Goal: Task Accomplishment & Management: Complete application form

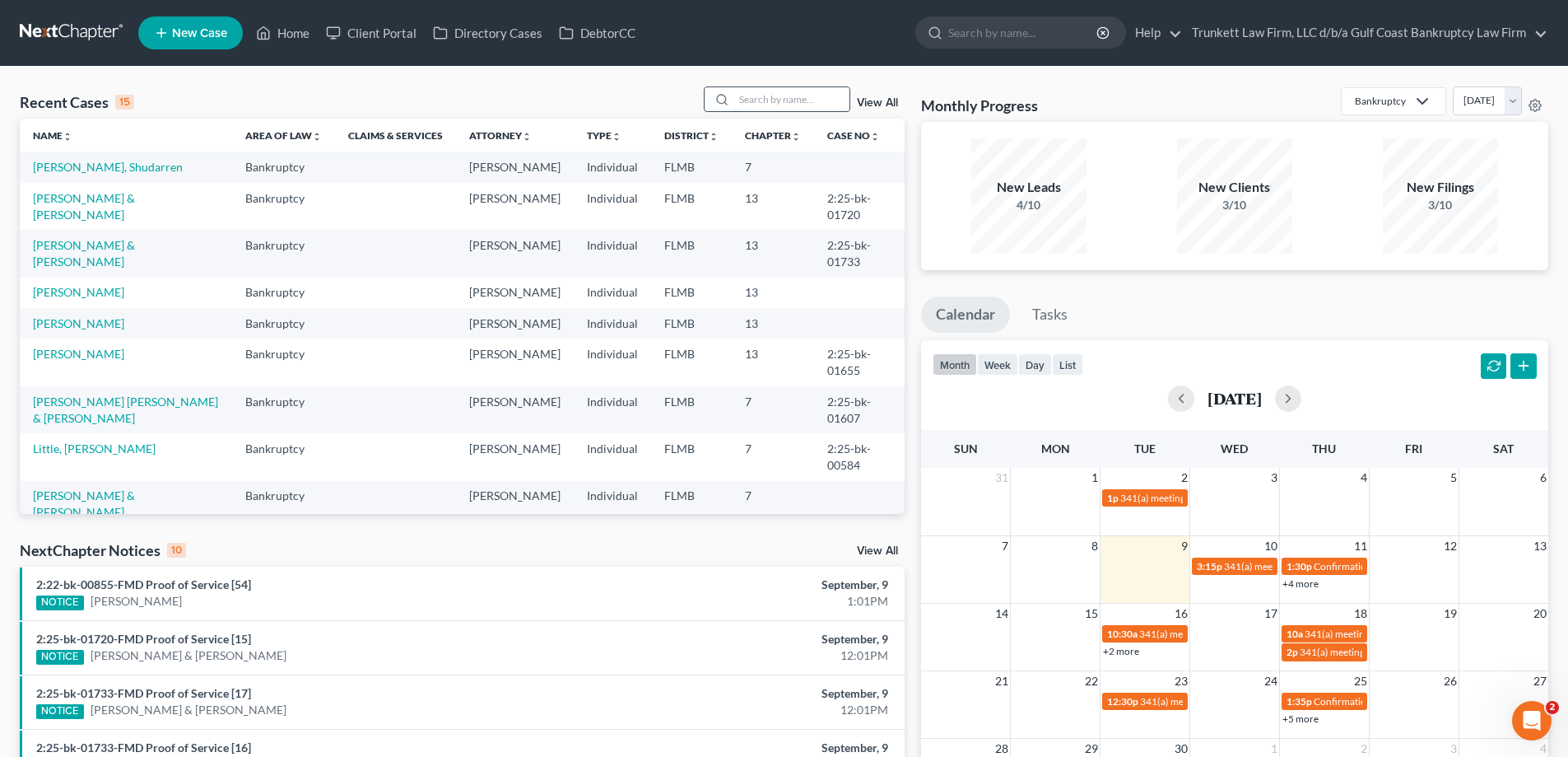
click at [748, 99] on input "search" at bounding box center [792, 99] width 116 height 24
type input "n"
type input "[PERSON_NAME]"
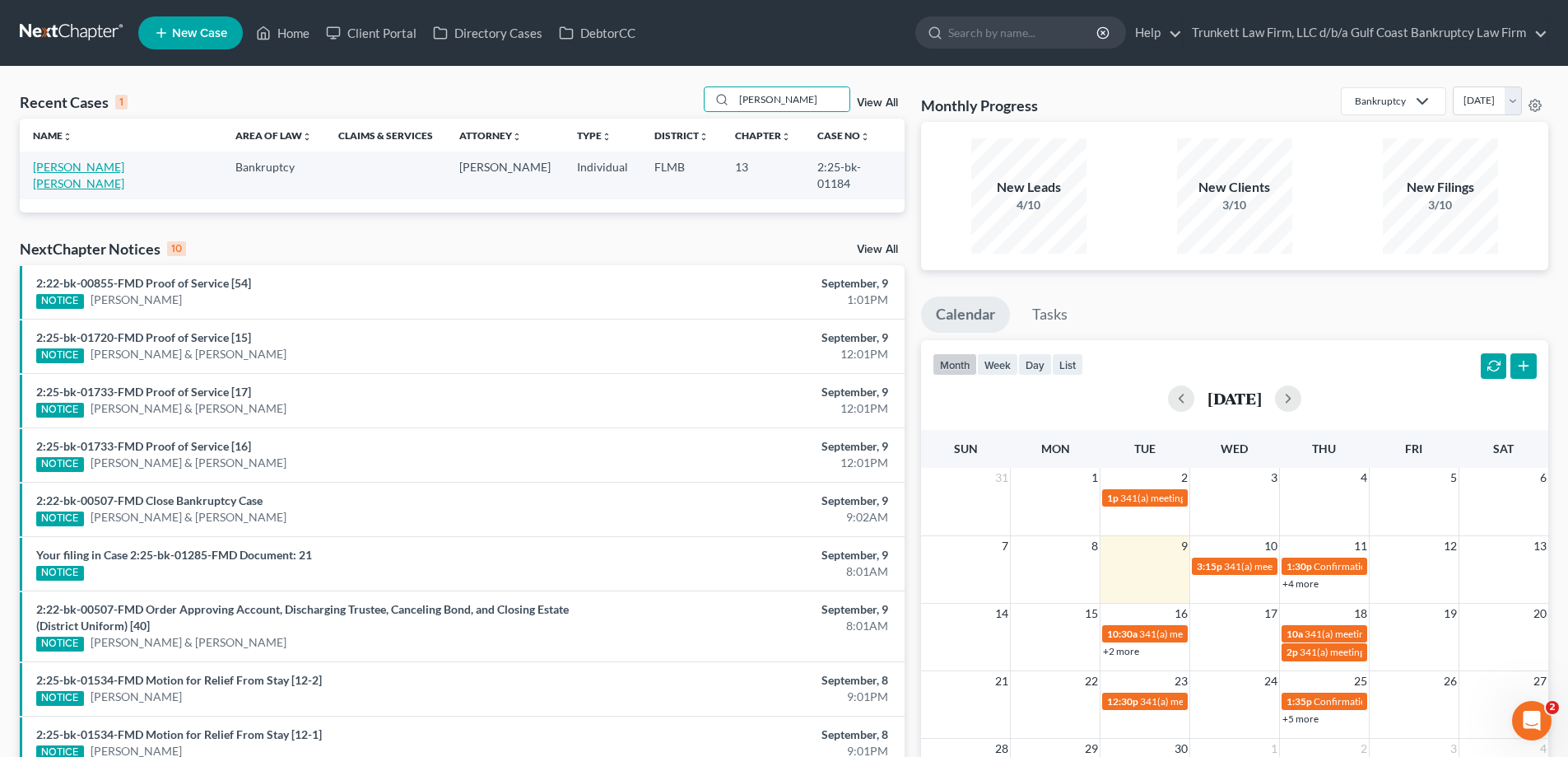
click at [89, 164] on link "[PERSON_NAME] [PERSON_NAME]" at bounding box center [79, 174] width 91 height 30
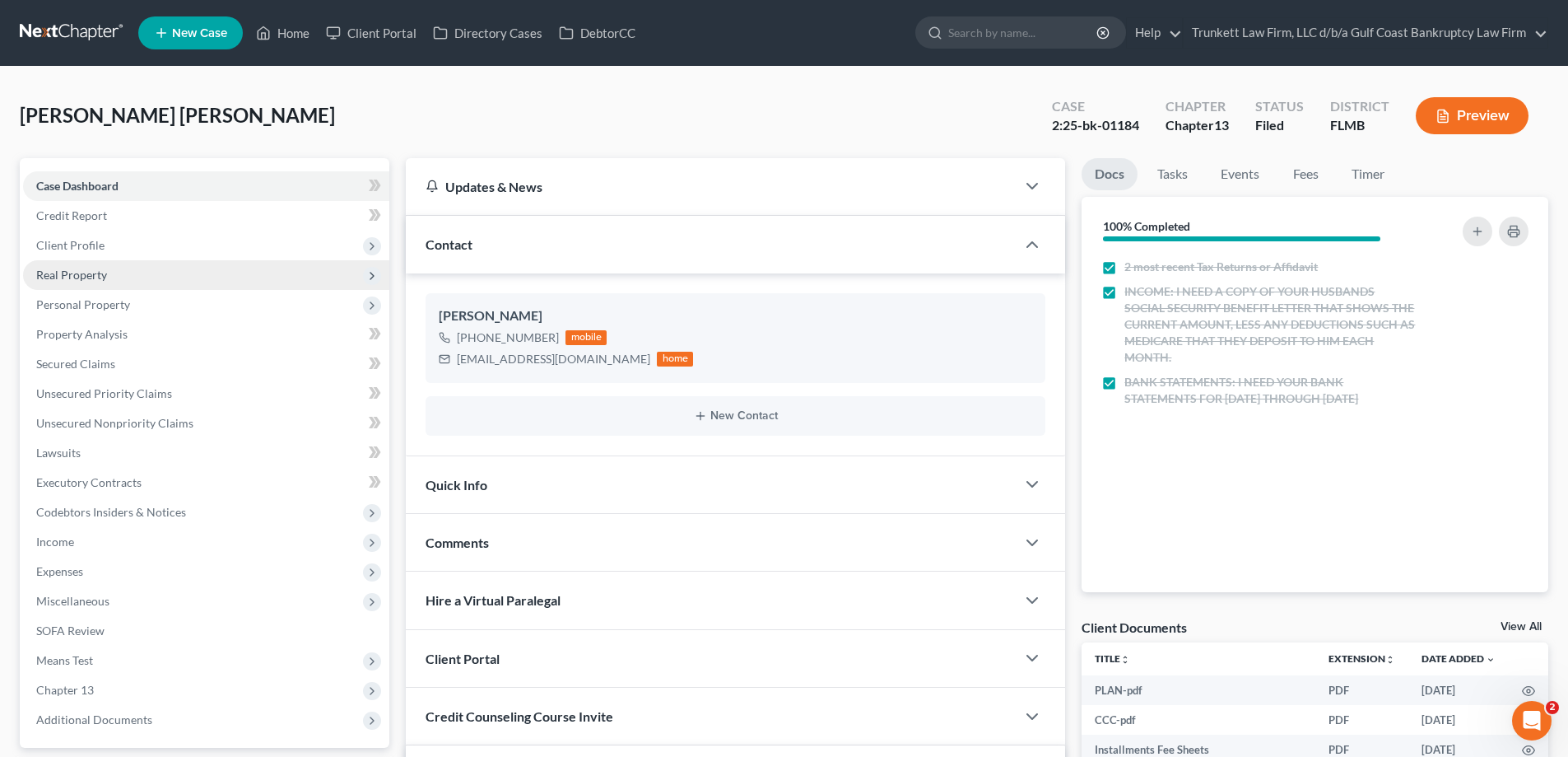
click at [103, 272] on span "Real Property" at bounding box center [71, 274] width 71 height 14
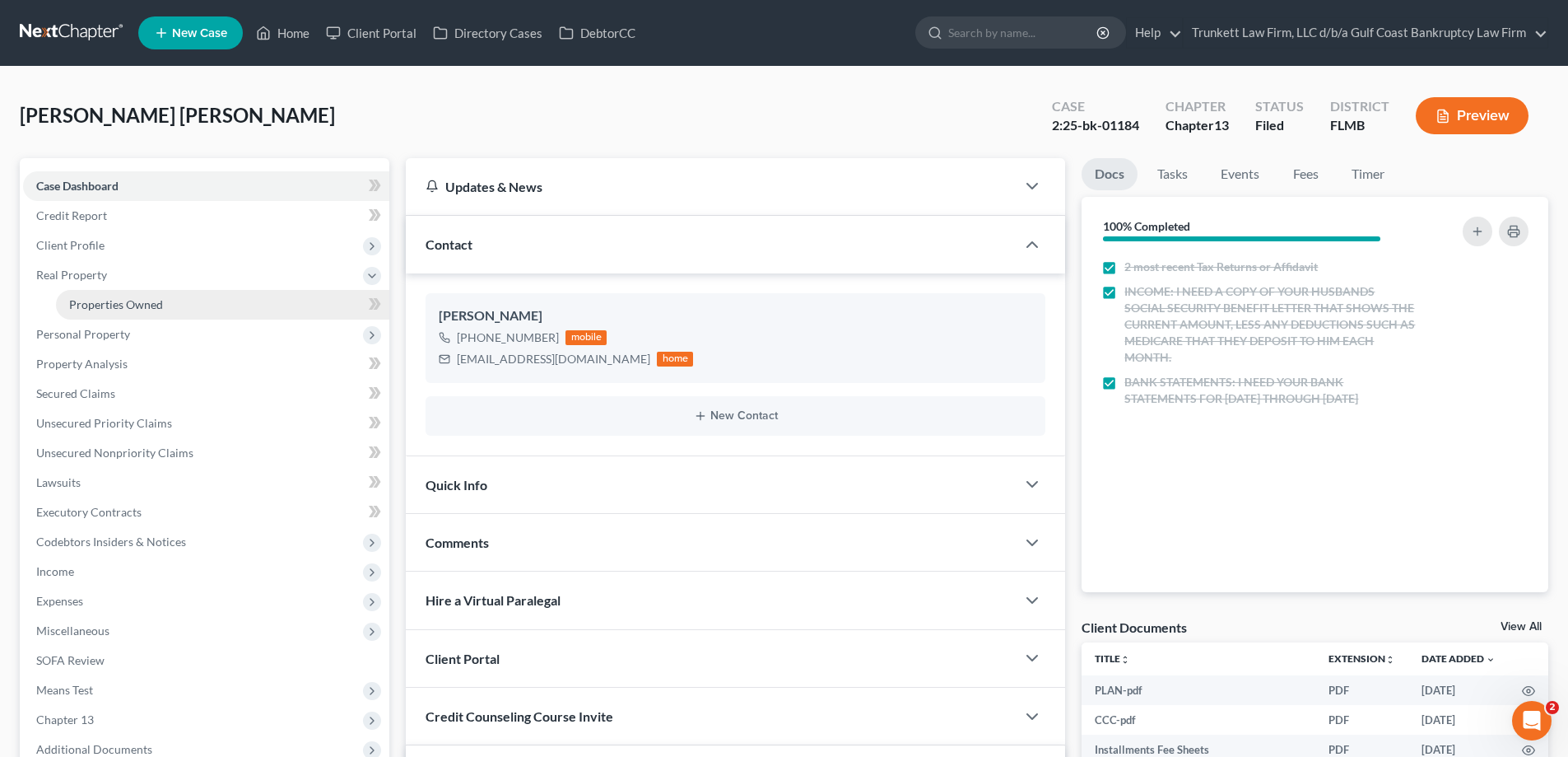
click at [114, 303] on span "Properties Owned" at bounding box center [116, 304] width 94 height 14
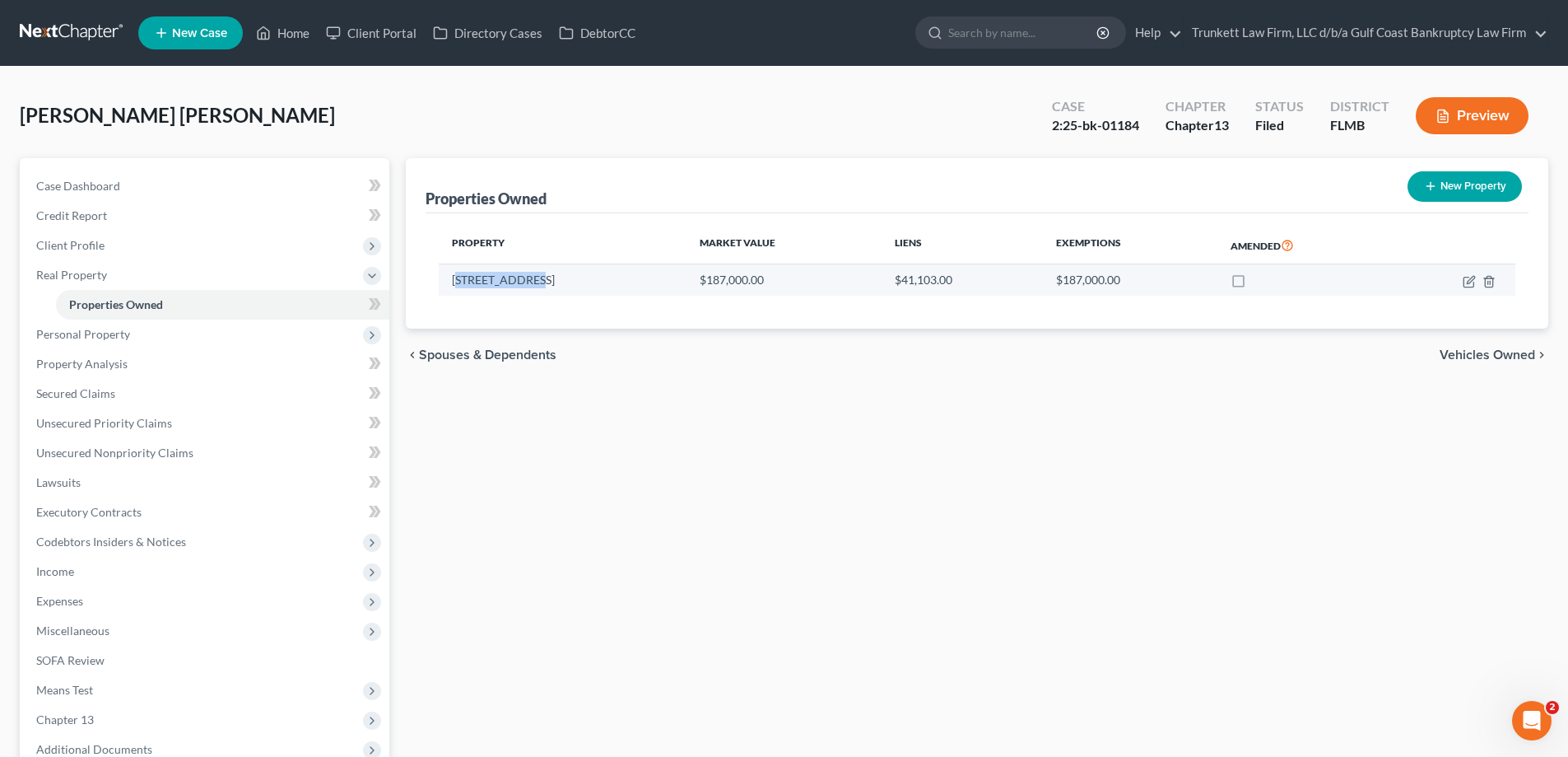
drag, startPoint x: 456, startPoint y: 280, endPoint x: 555, endPoint y: 279, distance: 99.0
click at [555, 279] on td "[STREET_ADDRESS]" at bounding box center [562, 280] width 248 height 31
click at [506, 285] on td "[STREET_ADDRESS]" at bounding box center [562, 280] width 248 height 31
drag, startPoint x: 447, startPoint y: 280, endPoint x: 531, endPoint y: 276, distance: 84.1
click at [531, 276] on td "[STREET_ADDRESS]" at bounding box center [562, 280] width 248 height 31
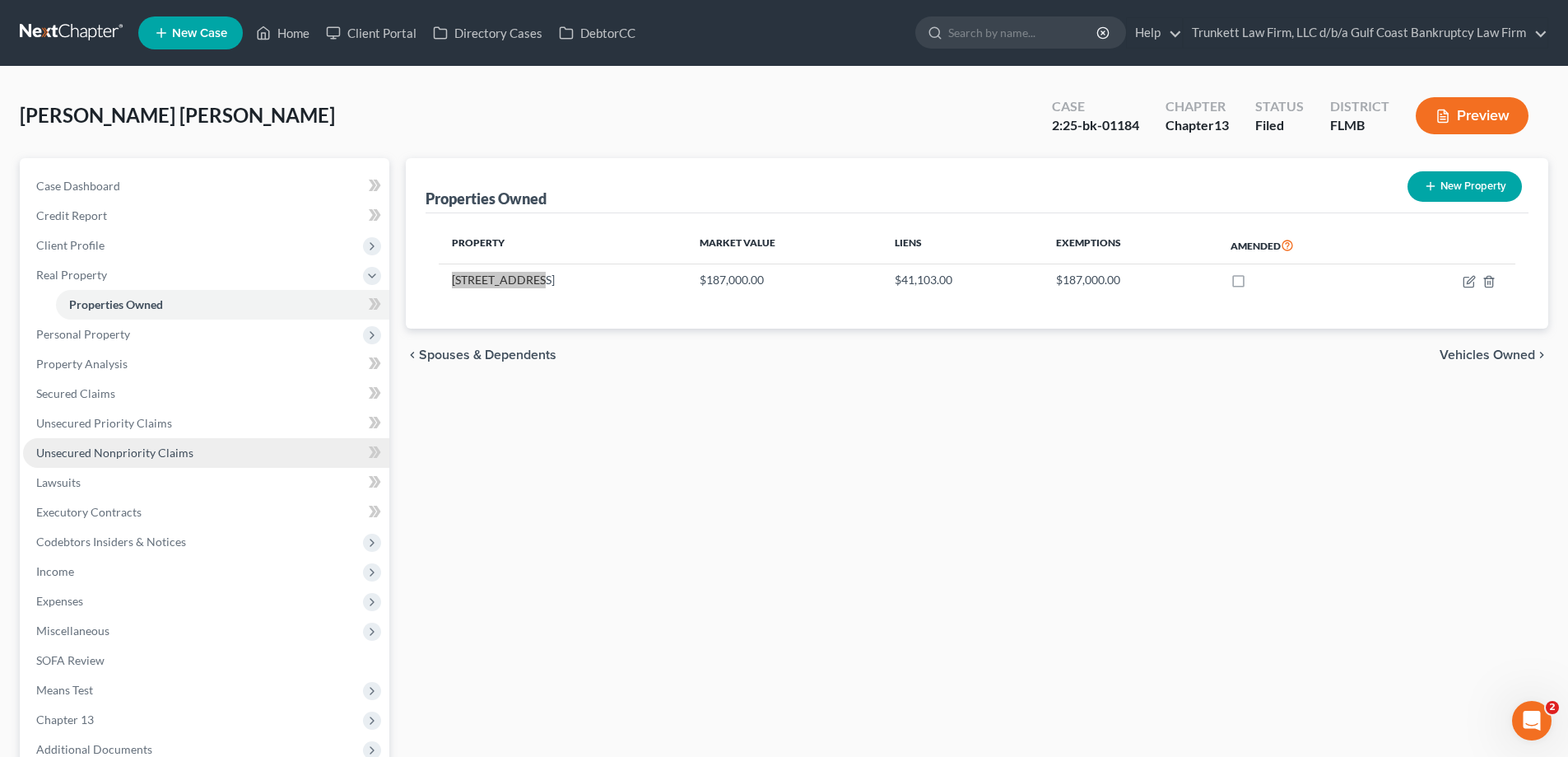
scroll to position [178, 0]
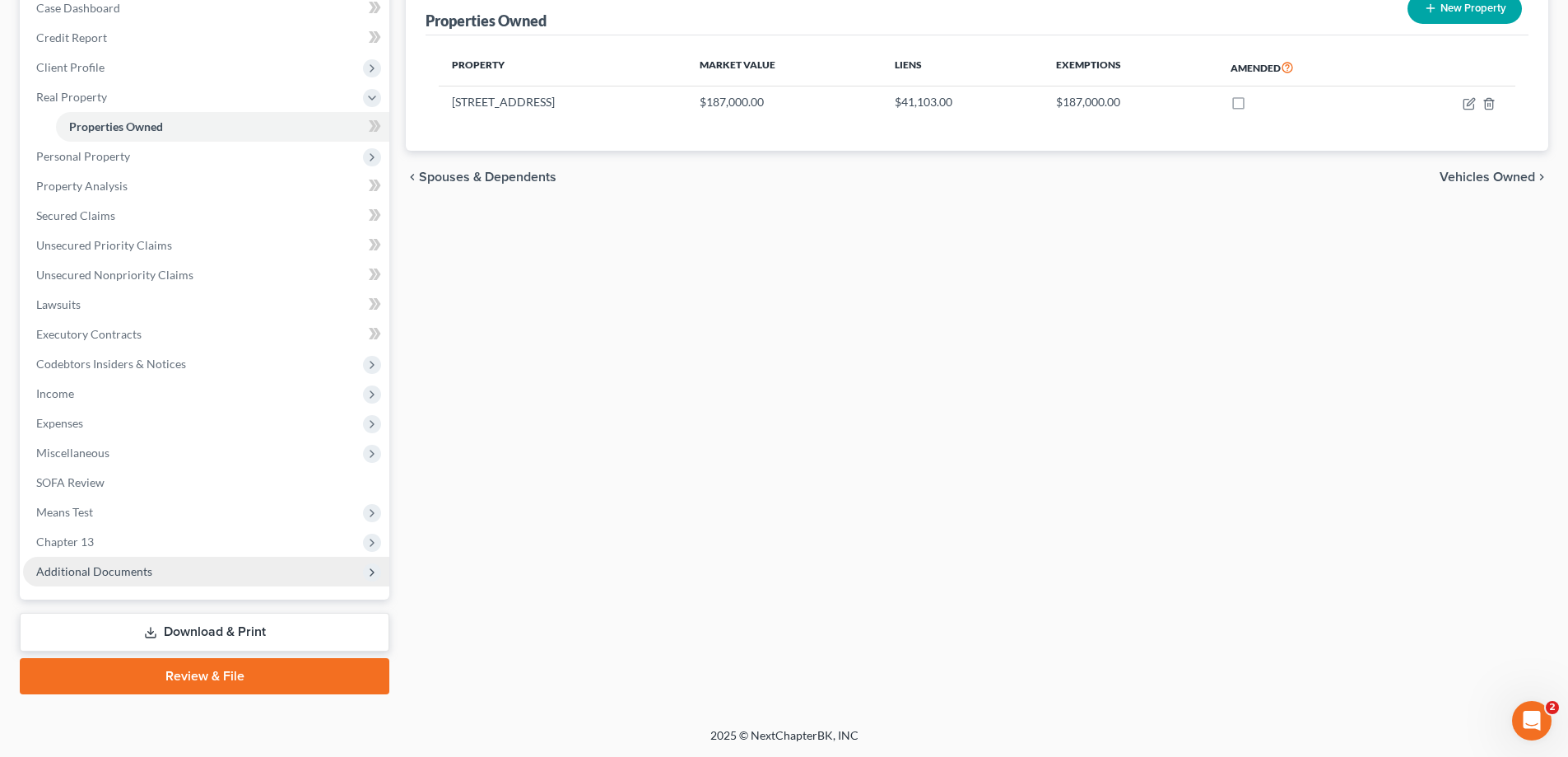
click at [140, 567] on span "Additional Documents" at bounding box center [93, 570] width 116 height 14
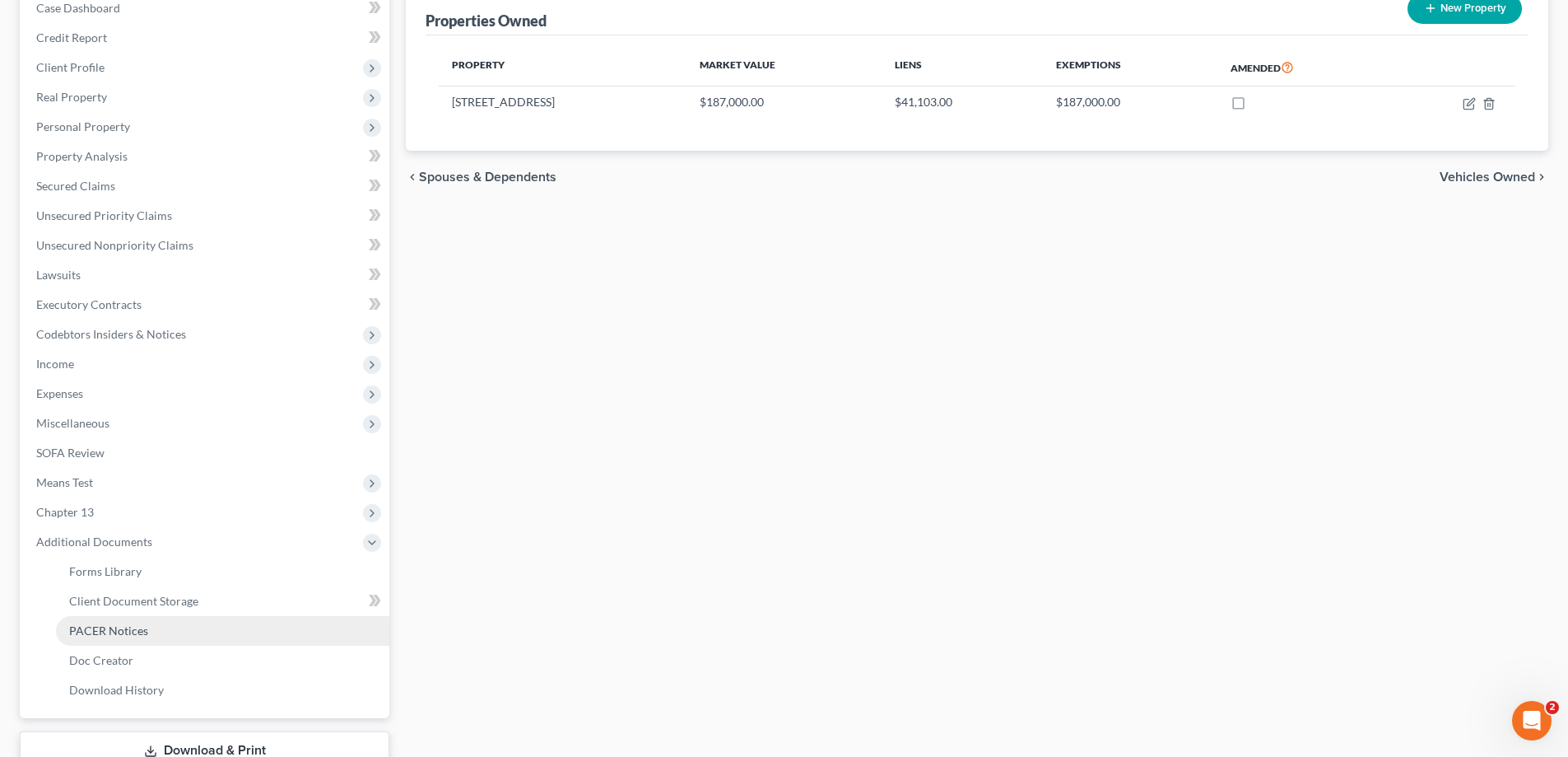
click at [146, 634] on span "PACER Notices" at bounding box center [108, 630] width 79 height 14
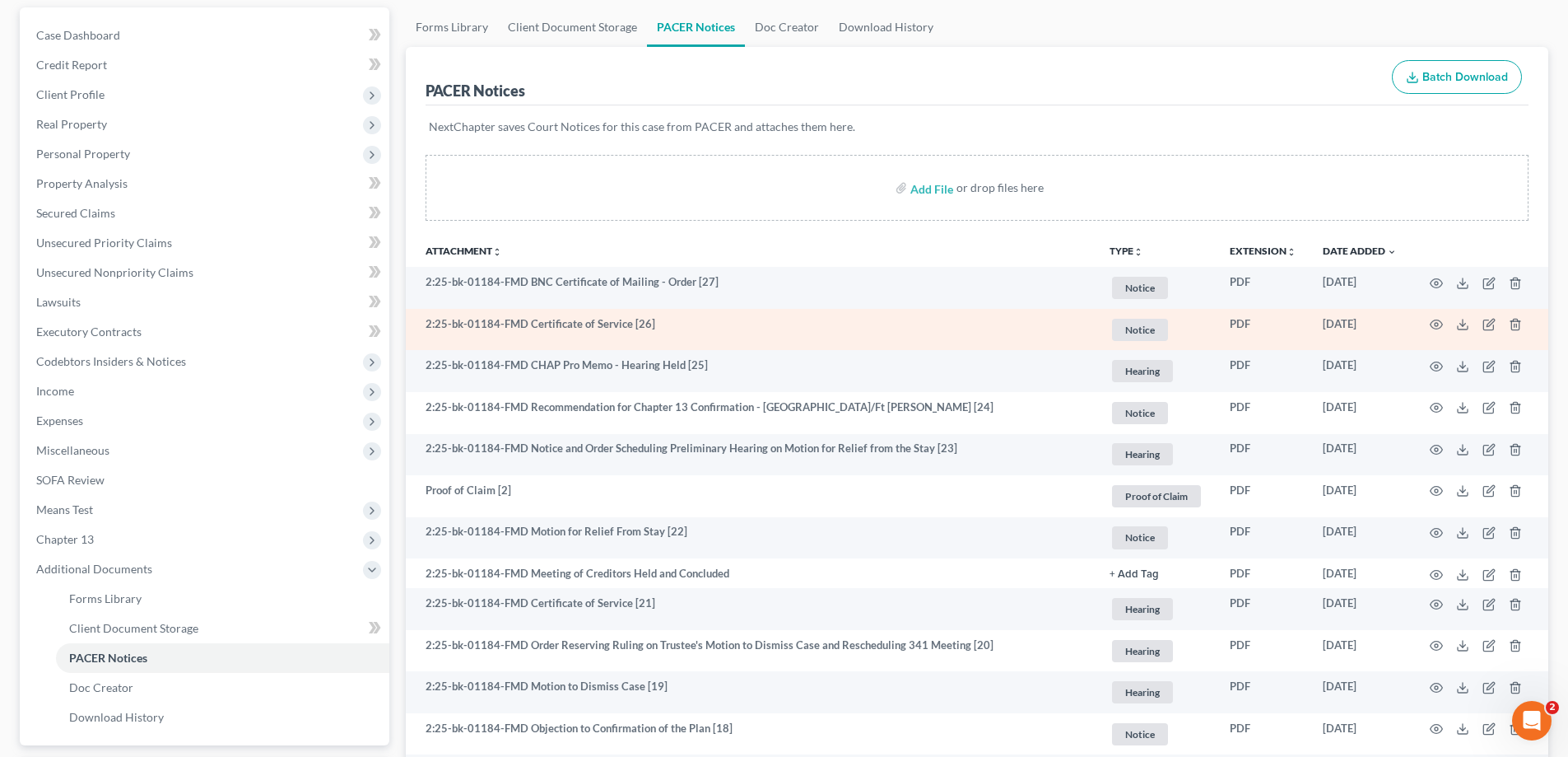
scroll to position [164, 0]
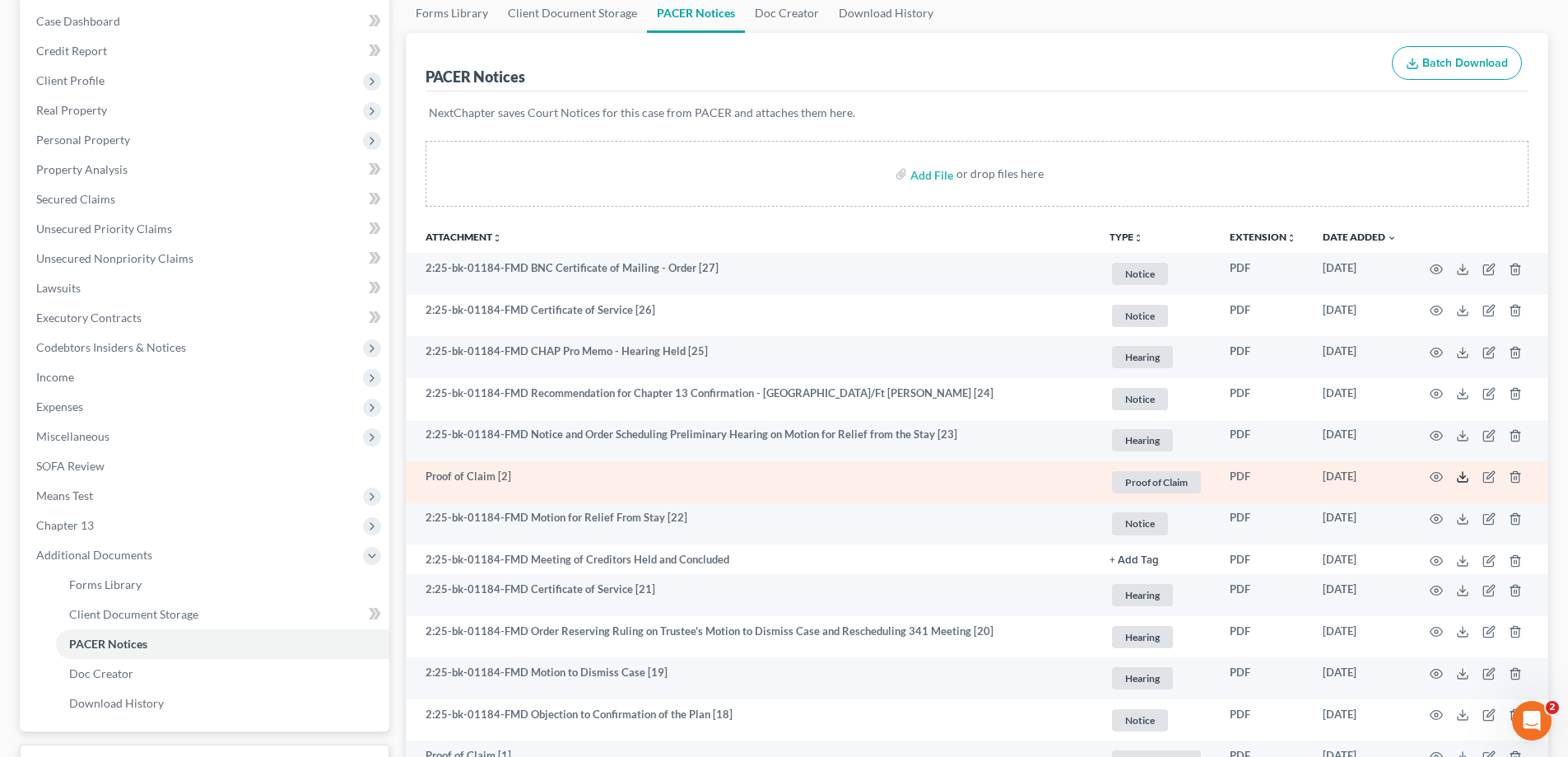
click at [1457, 472] on icon at bounding box center [1463, 477] width 14 height 14
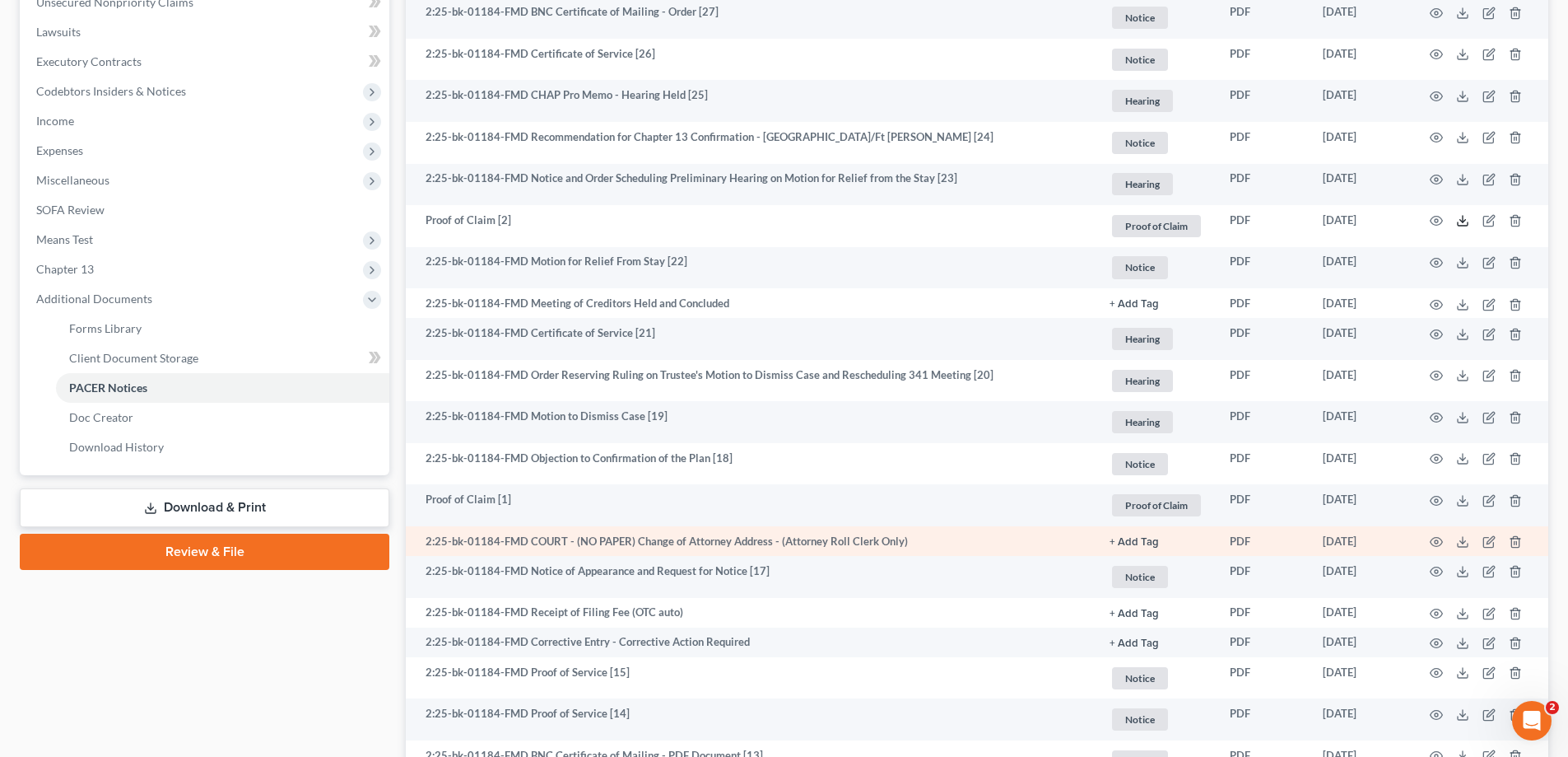
scroll to position [338, 0]
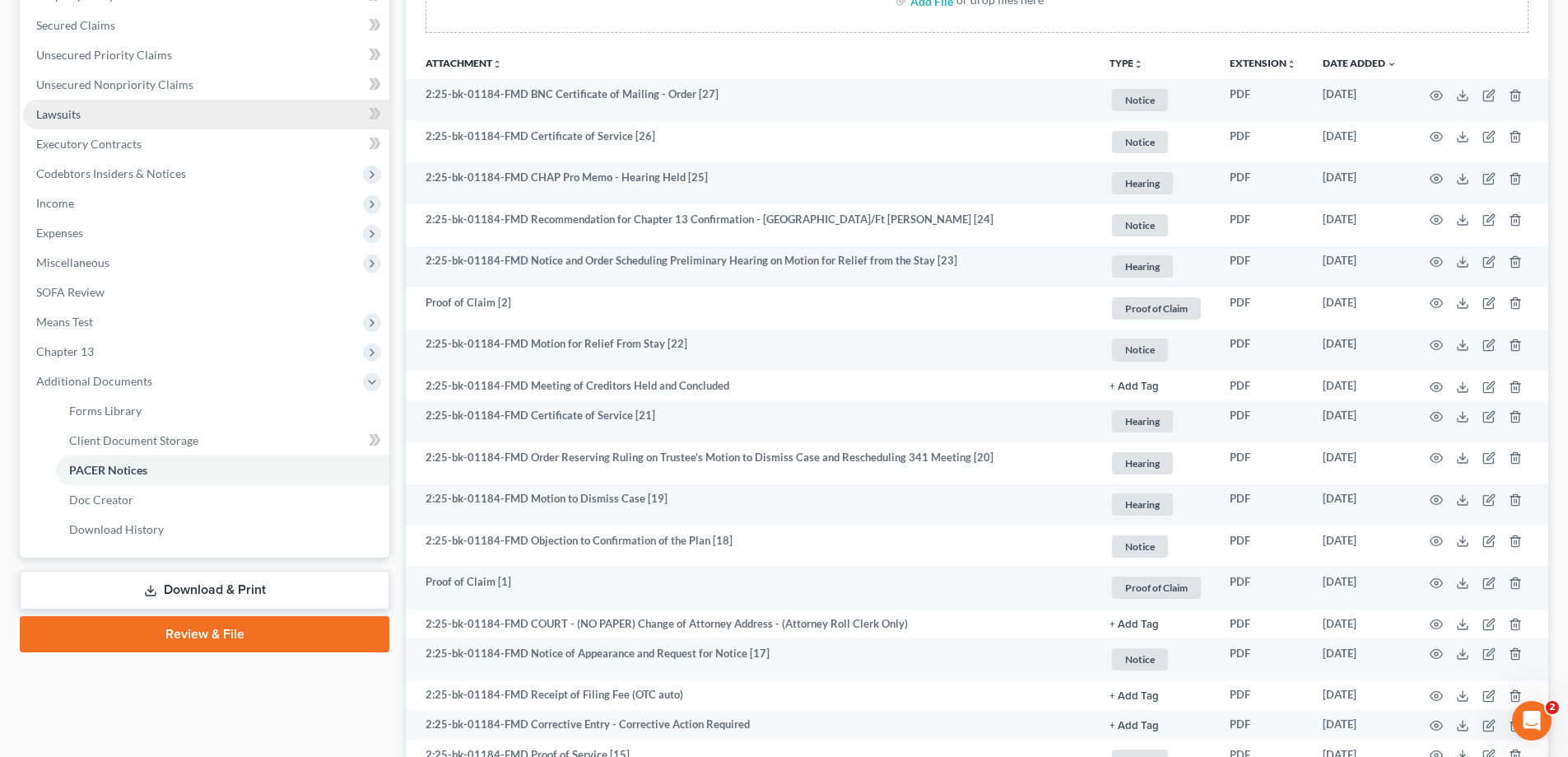
click at [77, 104] on link "Lawsuits" at bounding box center [206, 115] width 366 height 30
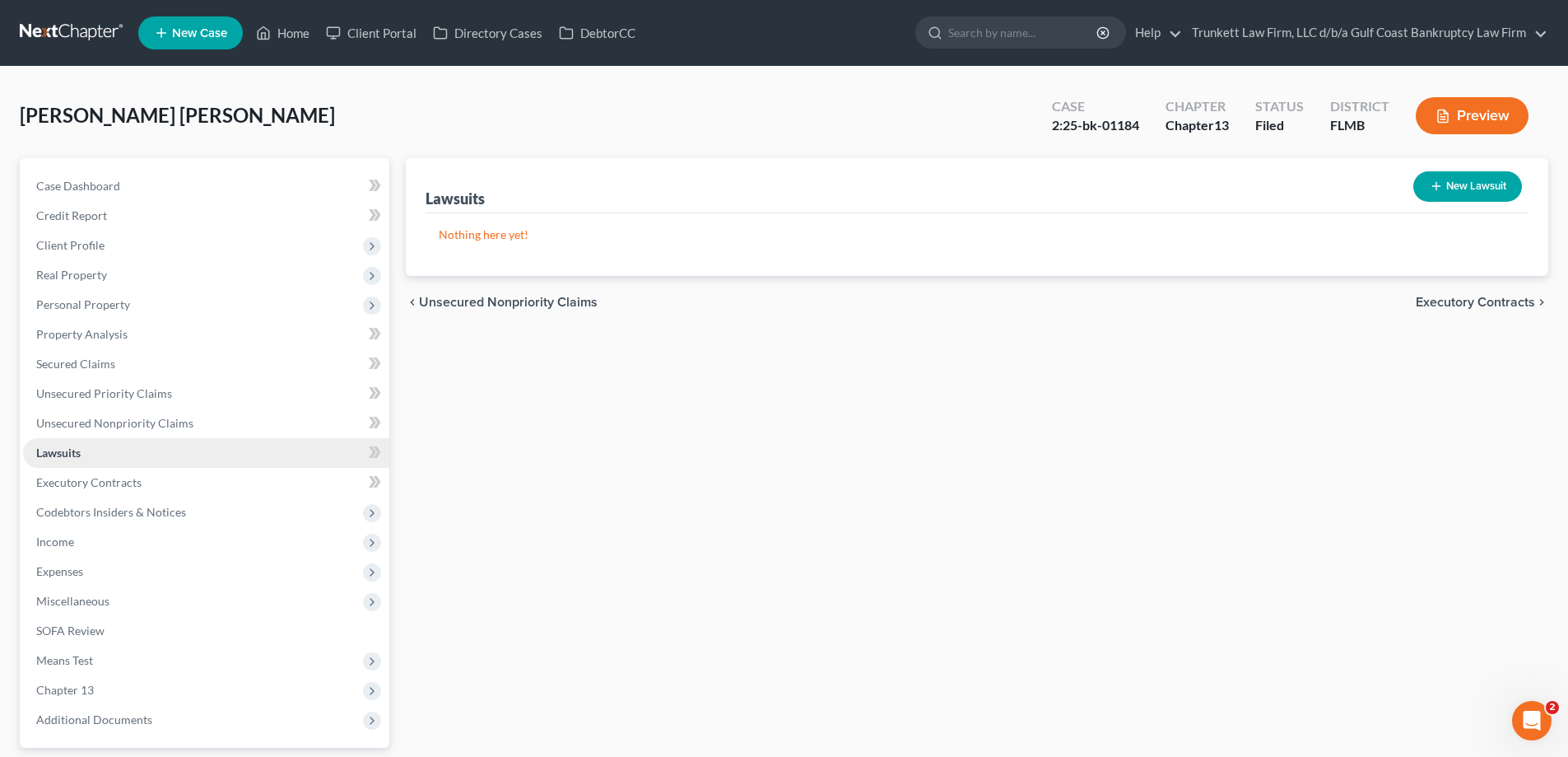
click at [101, 453] on link "Lawsuits" at bounding box center [206, 453] width 366 height 30
click at [289, 35] on link "Home" at bounding box center [283, 33] width 70 height 30
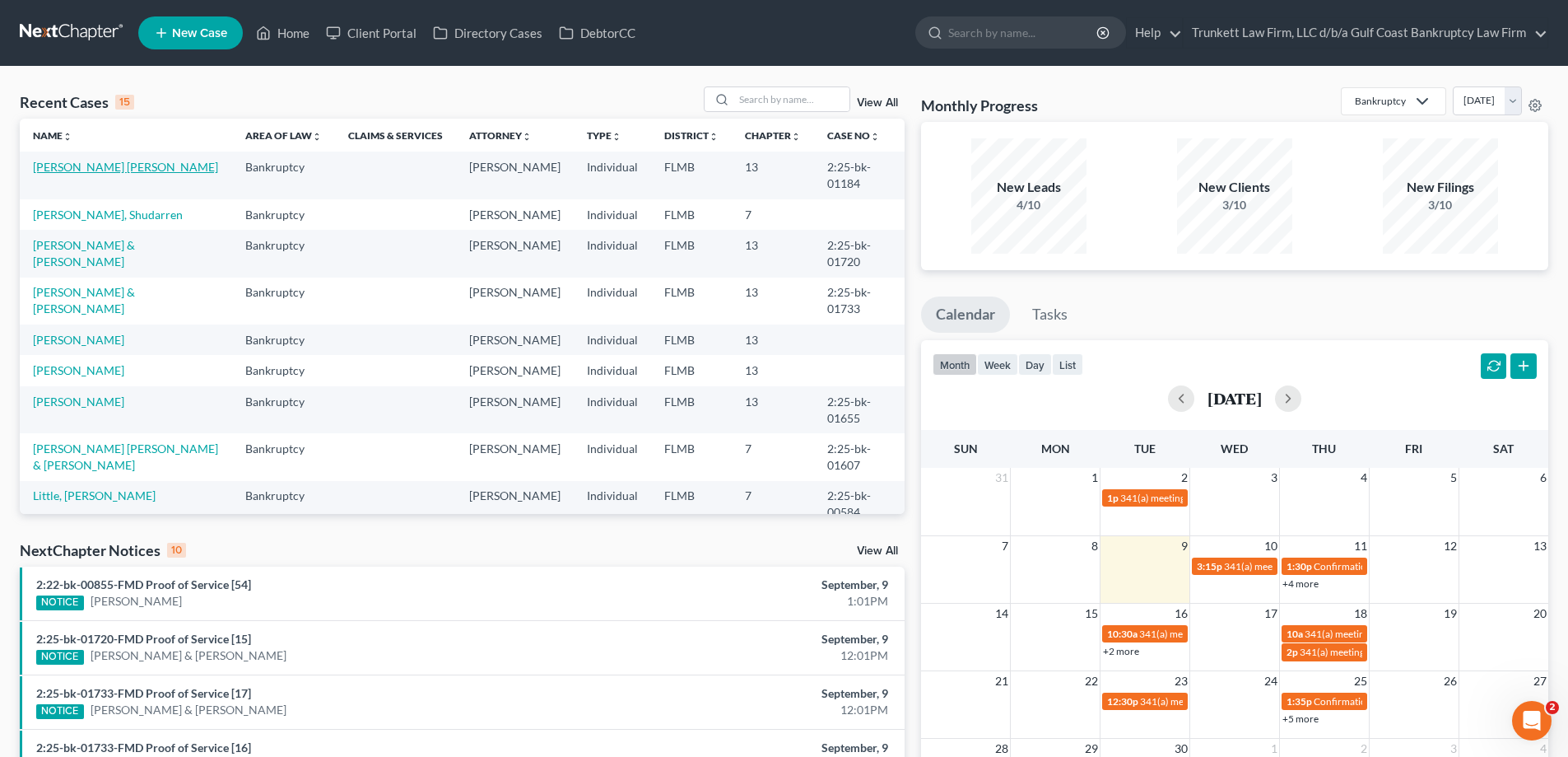
click at [96, 164] on link "[PERSON_NAME] [PERSON_NAME]" at bounding box center [125, 166] width 186 height 14
click at [103, 213] on link "[PERSON_NAME], Shudarren" at bounding box center [108, 215] width 150 height 14
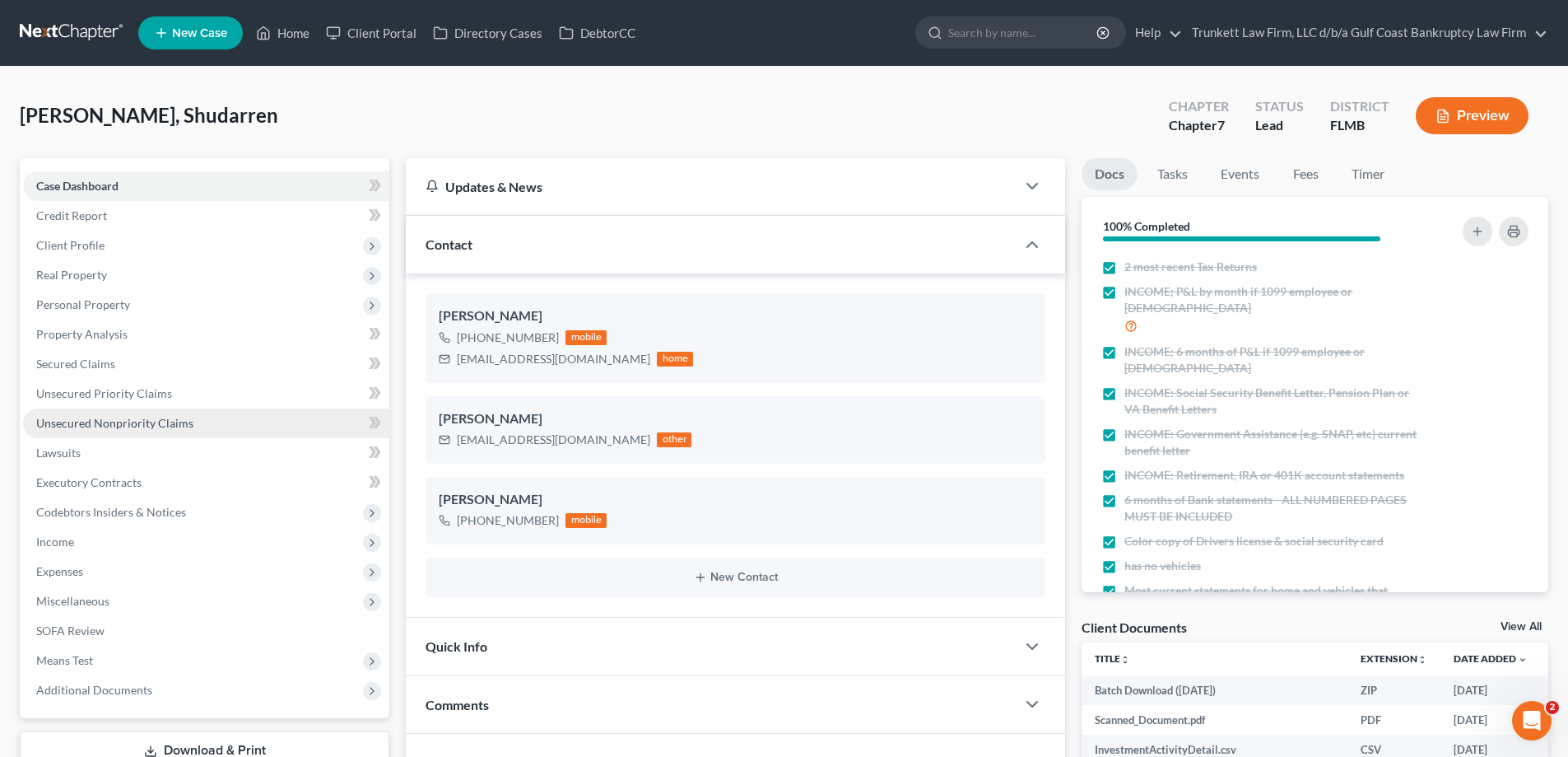
click at [116, 422] on span "Unsecured Nonpriority Claims" at bounding box center [115, 423] width 157 height 14
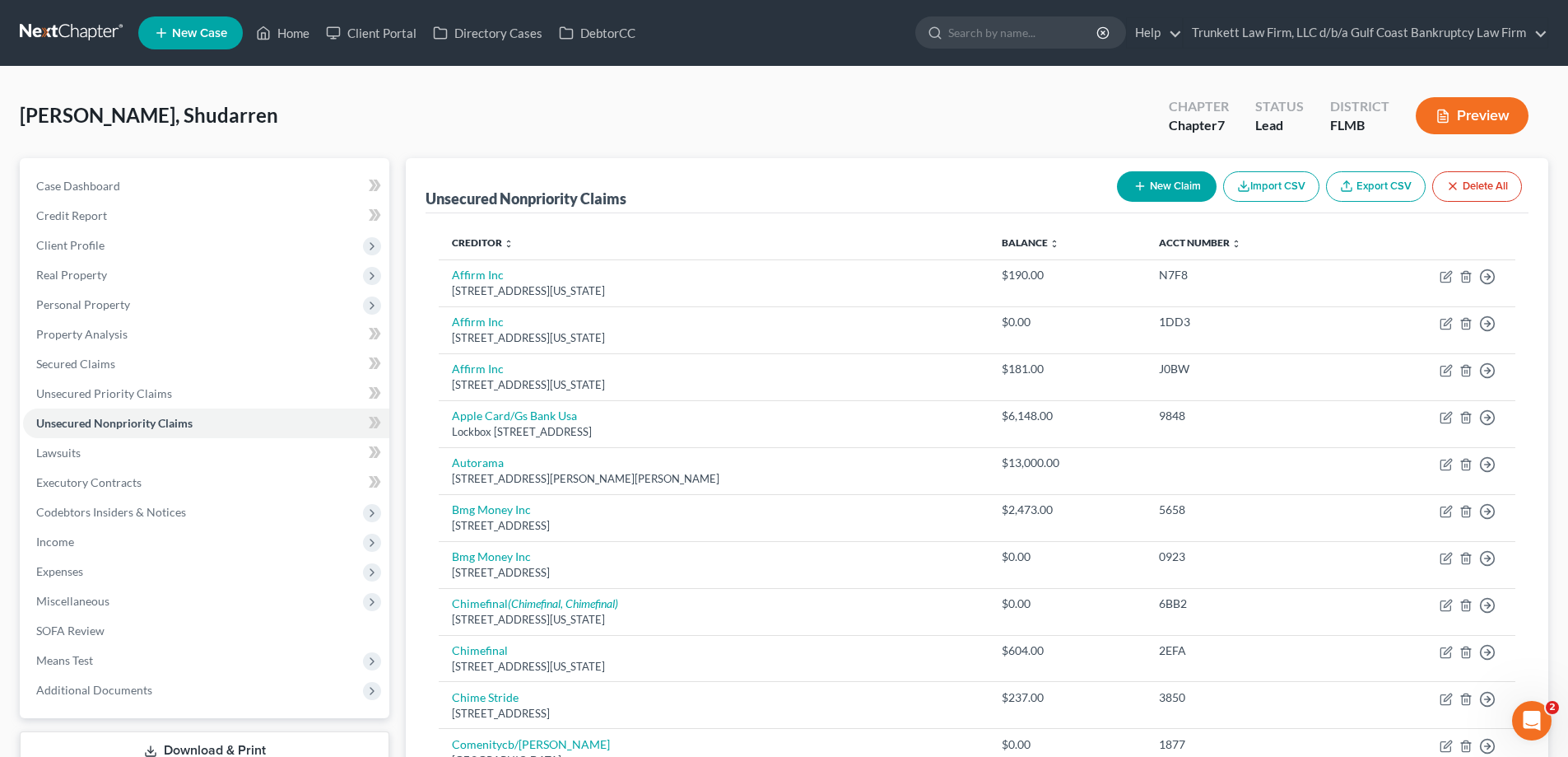
click at [1168, 183] on button "New Claim" at bounding box center [1167, 186] width 100 height 30
select select "0"
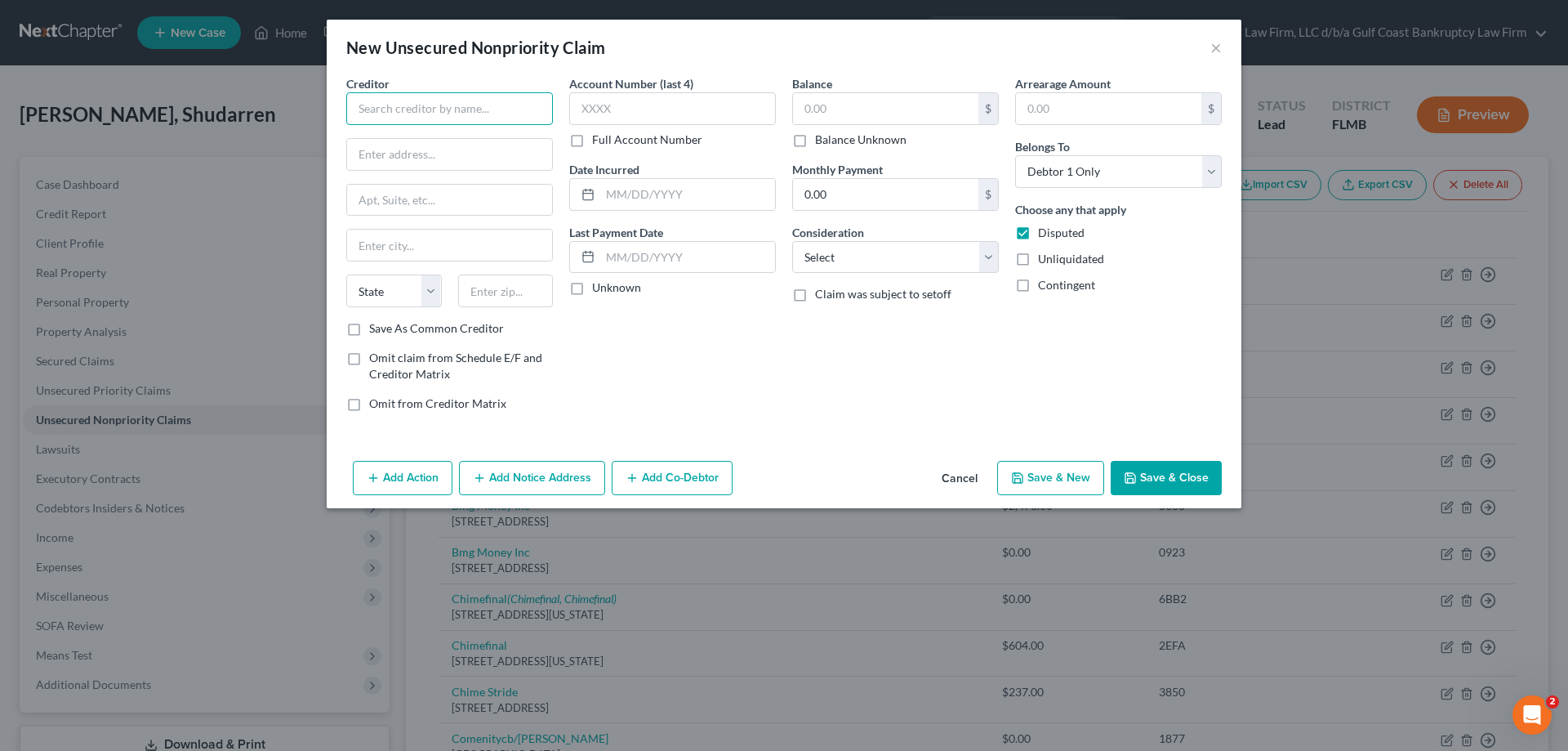
click at [406, 104] on input "text" at bounding box center [449, 109] width 206 height 33
type input "Turo"
click at [1171, 471] on button "Save & Close" at bounding box center [1165, 478] width 111 height 35
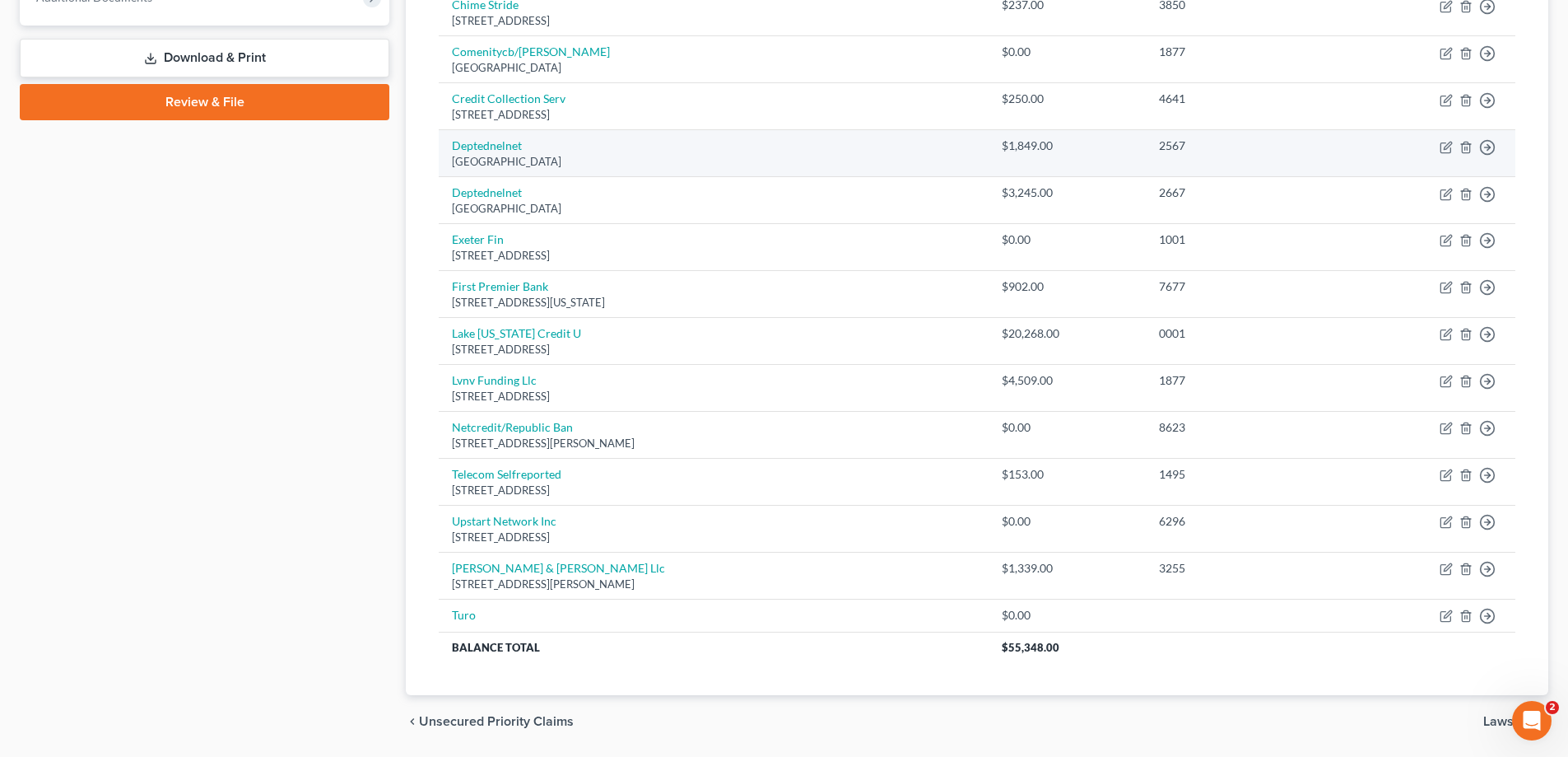
scroll to position [746, 0]
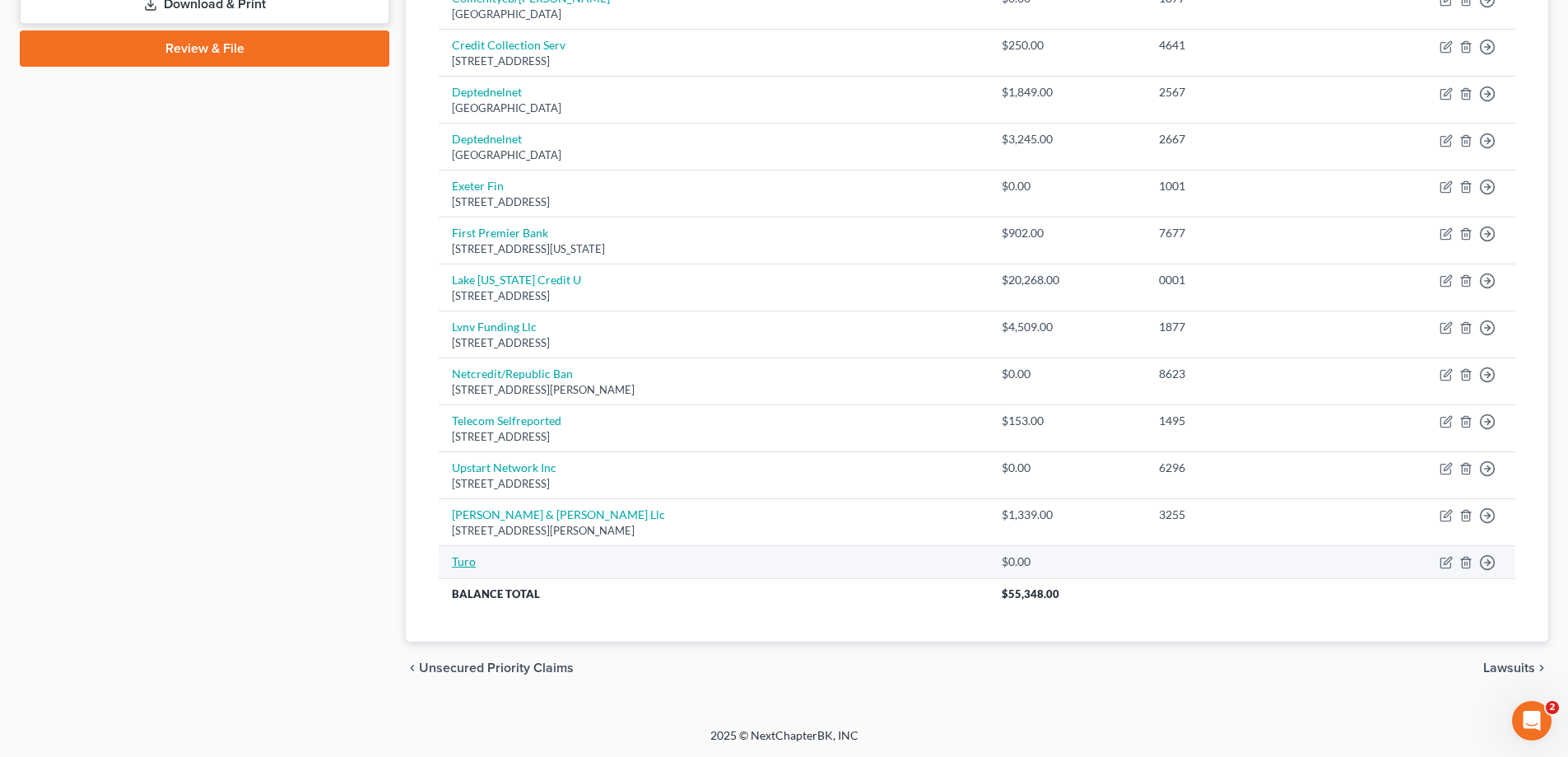
click at [466, 558] on link "Turo" at bounding box center [463, 561] width 24 height 14
select select "0"
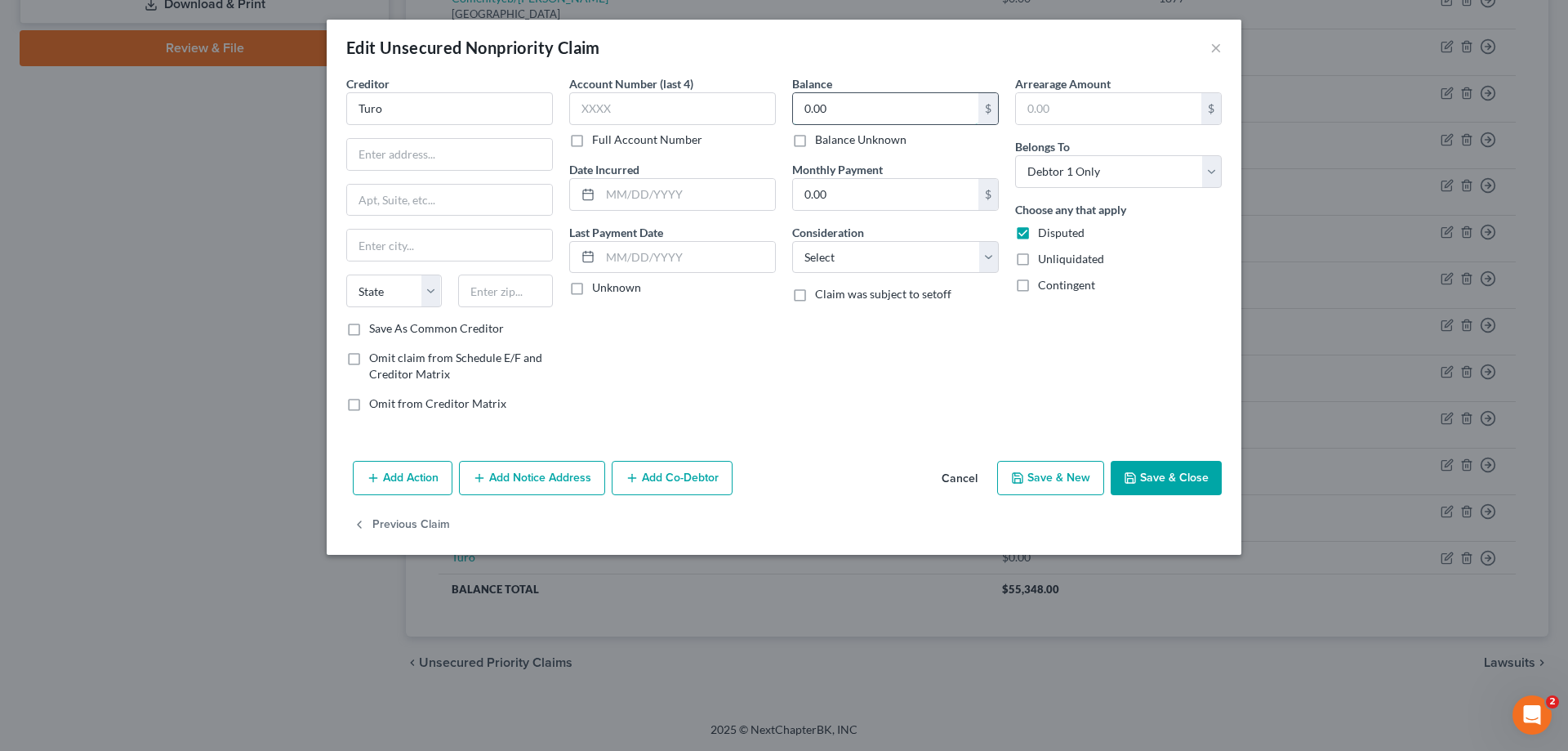
click at [851, 121] on input "0.00" at bounding box center [886, 109] width 185 height 31
click at [1183, 478] on button "Save & Close" at bounding box center [1165, 478] width 111 height 35
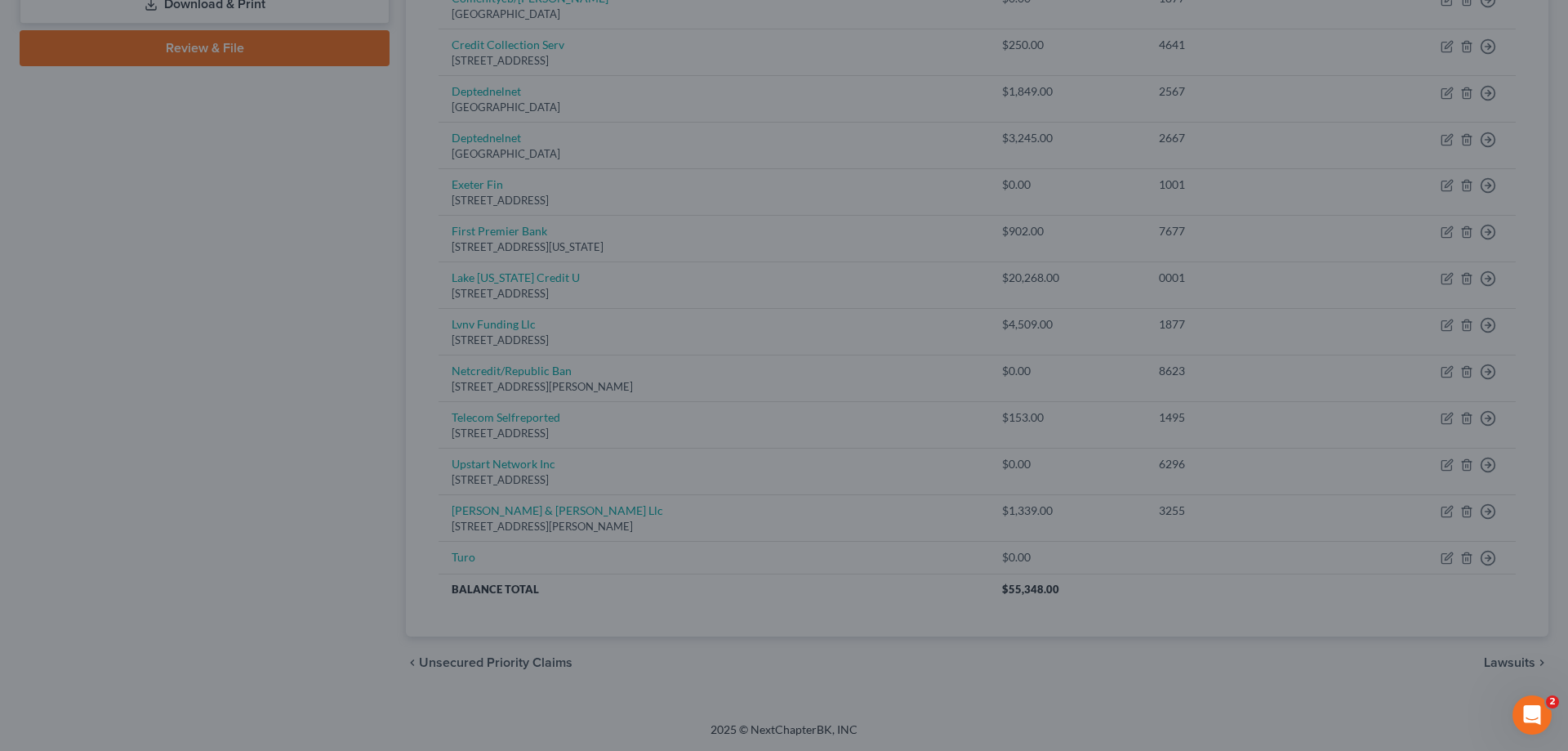
type input "3,050.00"
type input "0"
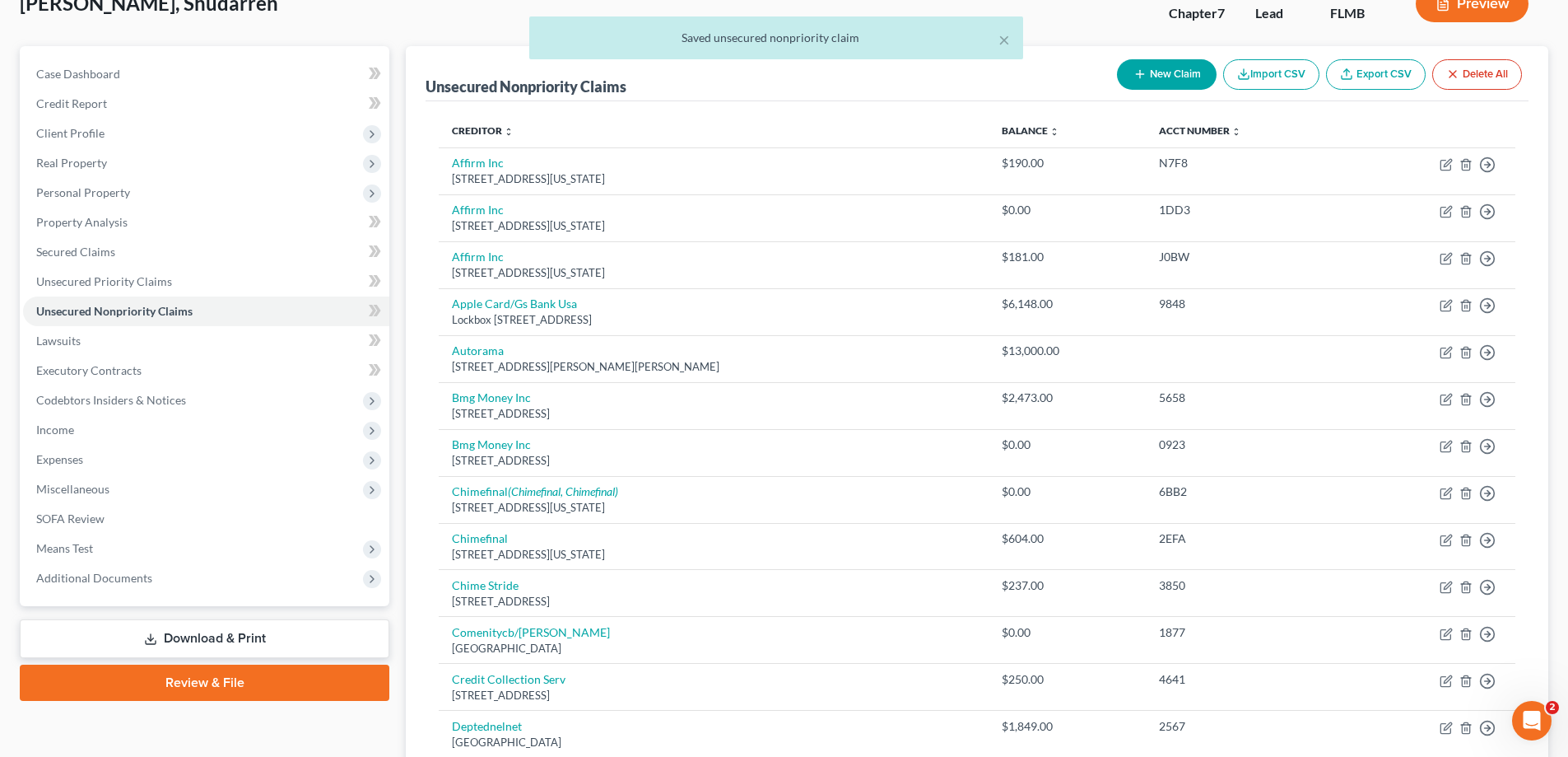
scroll to position [87, 0]
